Goal: Information Seeking & Learning: Learn about a topic

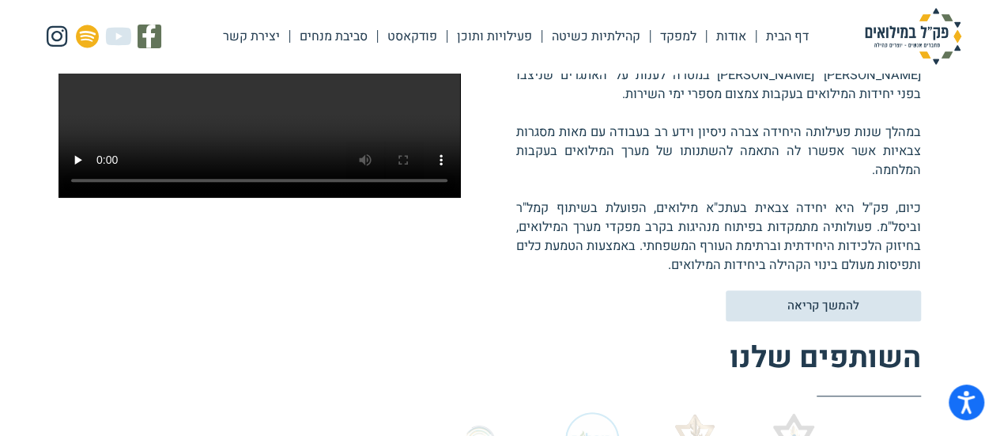
scroll to position [474, 0]
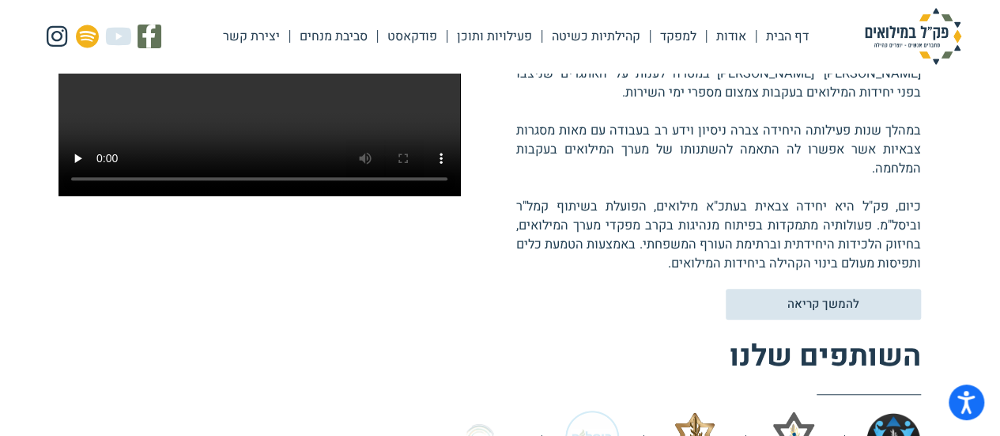
click at [619, 219] on p "פק"ל החלה בשנת [DATE] כיוזמה מהשטח, בתמיכתה הנדיבה של [PERSON_NAME]' [PERSON_NA…" at bounding box center [718, 159] width 405 height 228
click at [604, 217] on p "פק"ל החלה בשנת [DATE] כיוזמה מהשטח, בתמיכתה הנדיבה של [PERSON_NAME]' [PERSON_NA…" at bounding box center [718, 159] width 405 height 228
click at [683, 203] on p "פק"ל החלה בשנת [DATE] כיוזמה מהשטח, בתמיכתה הנדיבה של [PERSON_NAME]' [PERSON_NA…" at bounding box center [718, 159] width 405 height 228
click at [644, 221] on p "פק"ל החלה בשנת [DATE] כיוזמה מהשטח, בתמיכתה הנדיבה של [PERSON_NAME]' [PERSON_NA…" at bounding box center [718, 159] width 405 height 228
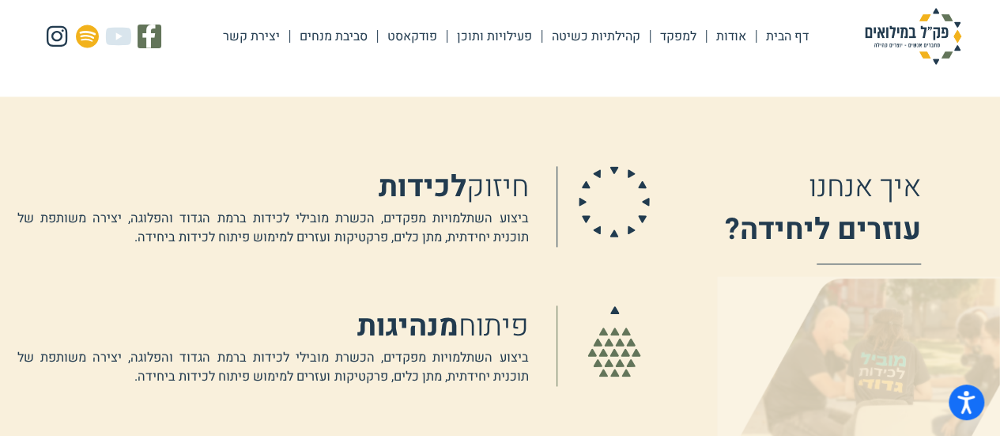
scroll to position [949, 0]
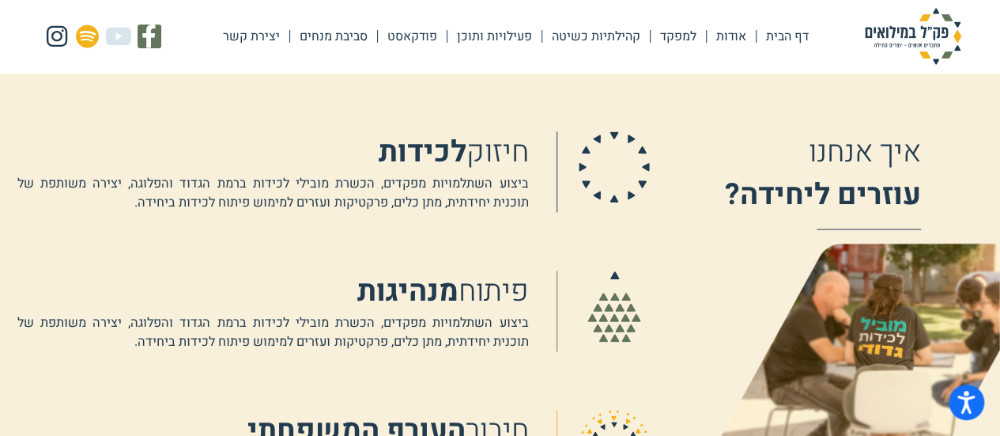
click at [533, 247] on div "חיזוק לכידות ביצוע השתלמויות מפקדים, הכשרת מובילי לכידות ברמת הגדוד והפלוגה, יצ…" at bounding box center [333, 355] width 632 height 448
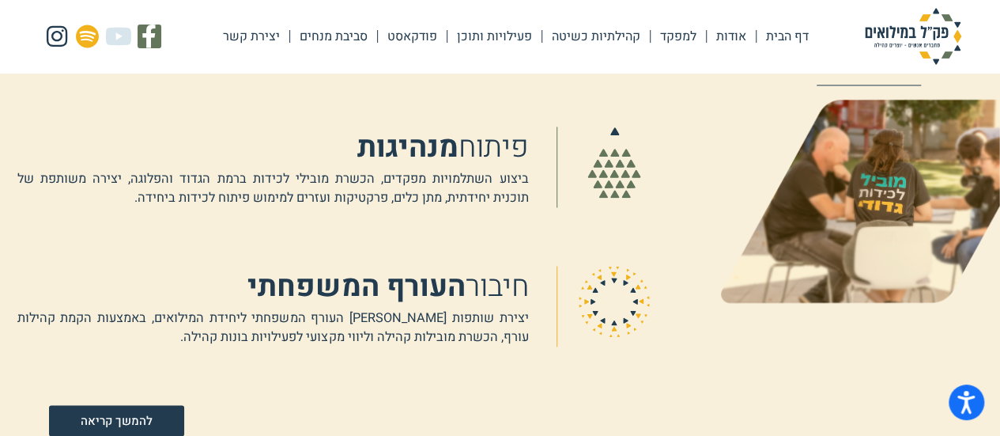
scroll to position [1107, 0]
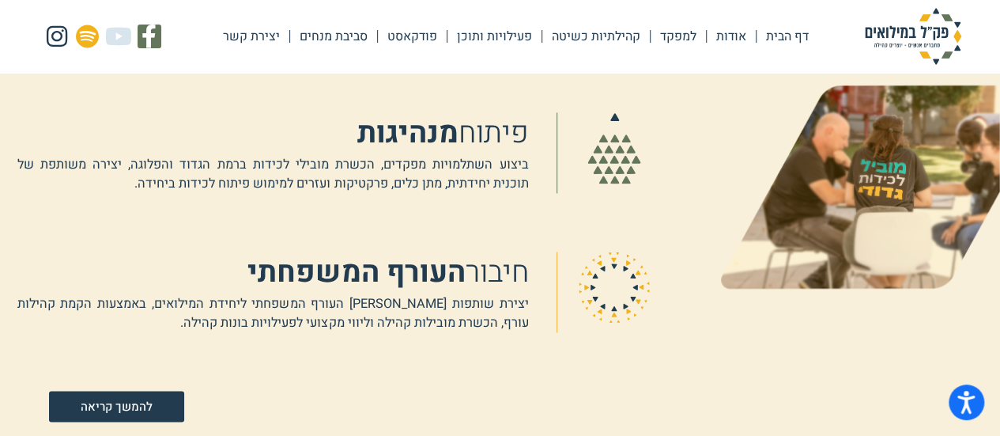
click at [498, 189] on p "ביצוע השתלמויות מפקדים, הכשרת מובילי לכידות ברמת הגדוד והפלוגה, יצירה משותפת של…" at bounding box center [272, 174] width 511 height 38
click at [500, 188] on p "ביצוע השתלמויות מפקדים, הכשרת מובילי לכידות ברמת הגדוד והפלוגה, יצירה משותפת של…" at bounding box center [272, 174] width 511 height 38
click at [504, 197] on div "חיזוק לכידות ביצוע השתלמויות מפקדים, הכשרת מובילי לכידות ברמת הגדוד והפלוגה, יצ…" at bounding box center [333, 197] width 632 height 448
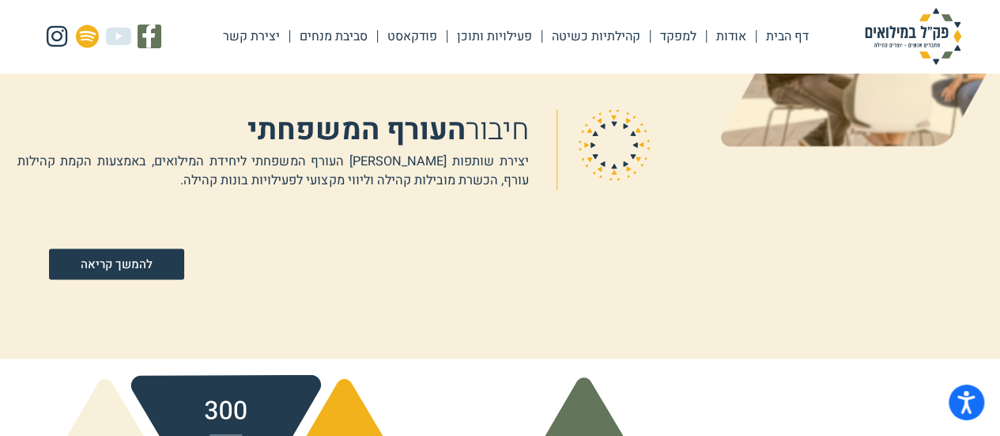
scroll to position [1265, 0]
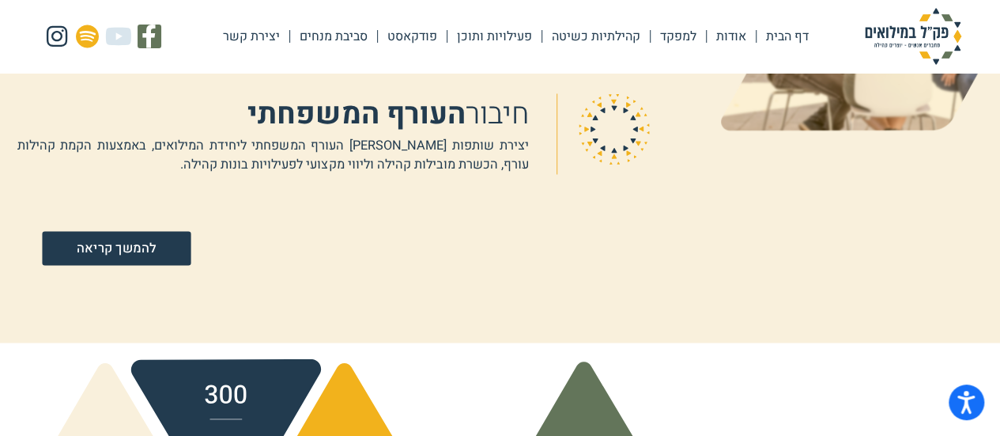
click at [149, 244] on span "להמשך קריאה" at bounding box center [116, 247] width 79 height 13
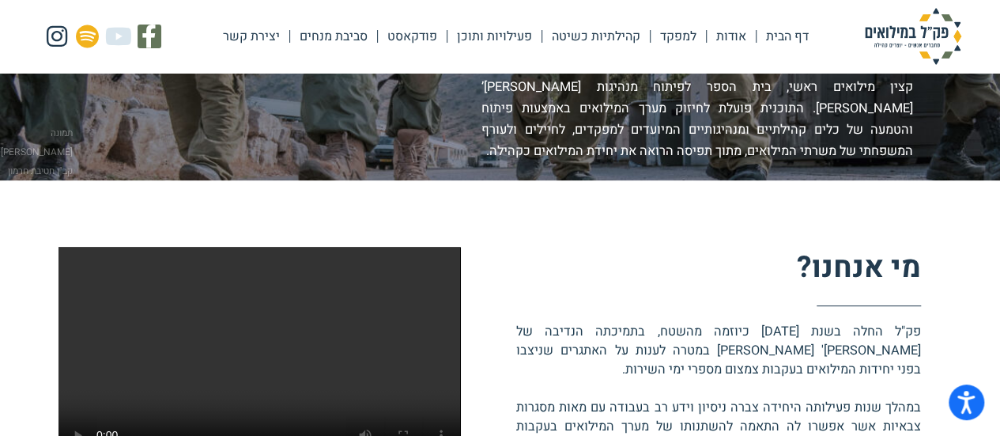
scroll to position [0, 0]
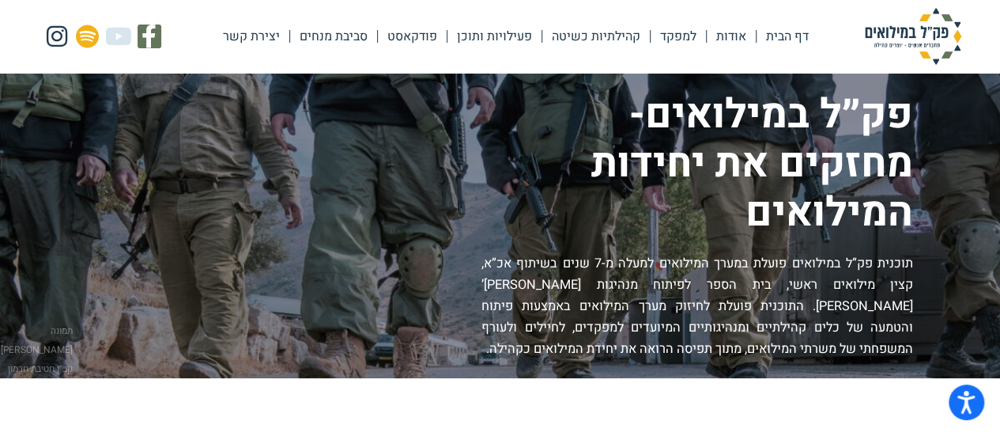
click at [617, 39] on link "קהילתיות כשיטה" at bounding box center [596, 36] width 108 height 36
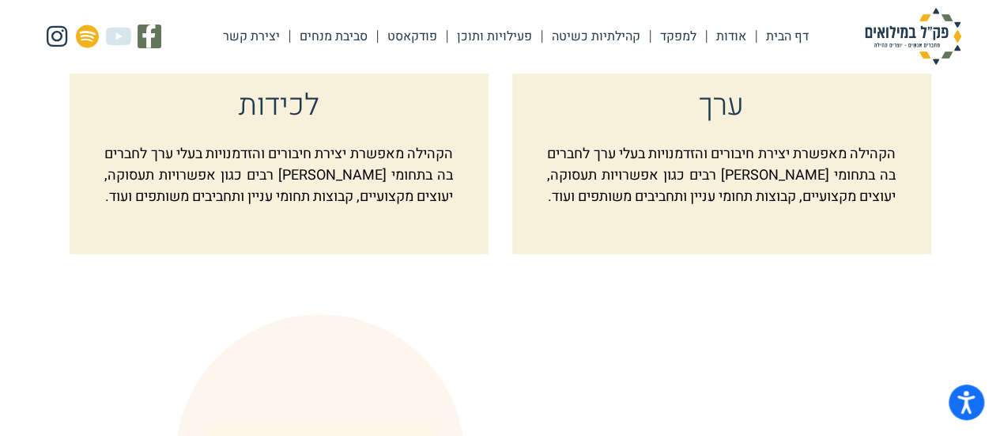
scroll to position [949, 0]
